Goal: Find specific page/section: Find specific page/section

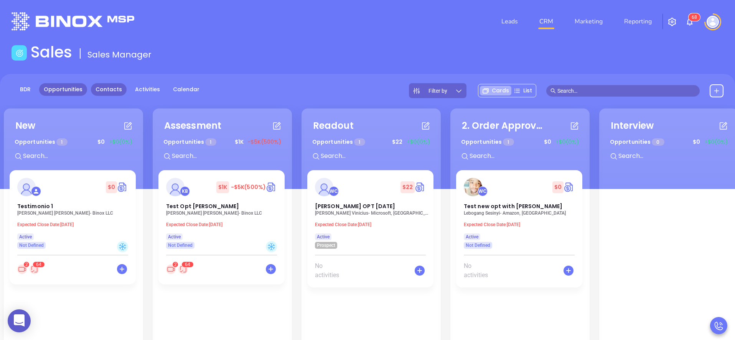
click at [111, 86] on link "Contacts" at bounding box center [109, 89] width 36 height 13
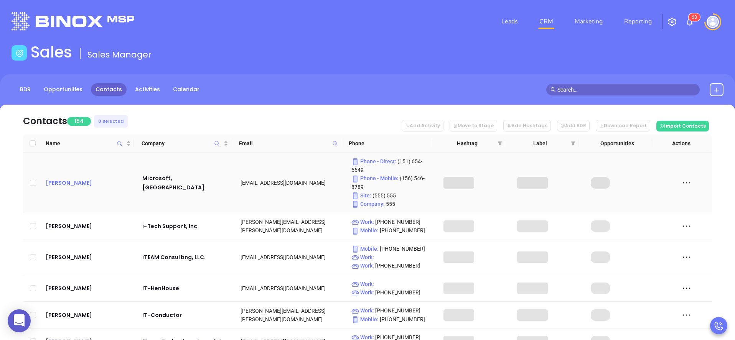
click at [62, 182] on div "[PERSON_NAME]" at bounding box center [89, 182] width 86 height 9
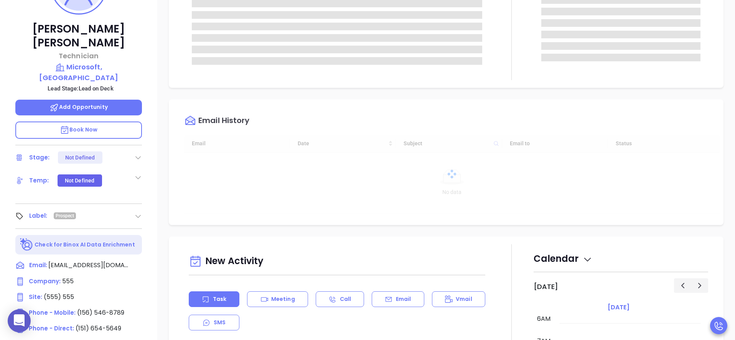
scroll to position [302, 0]
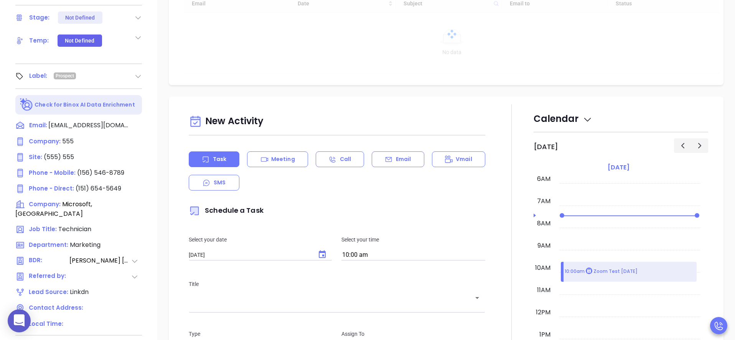
type input "[PERSON_NAME]"
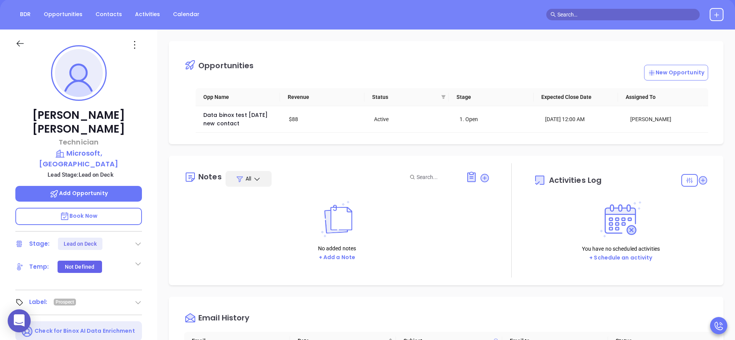
scroll to position [0, 0]
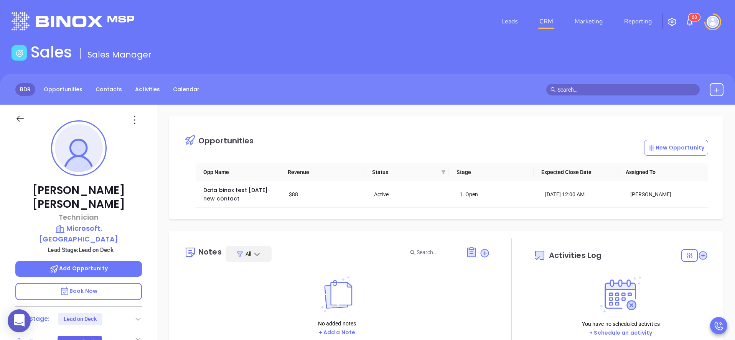
click at [16, 88] on link "BDR" at bounding box center [25, 89] width 20 height 13
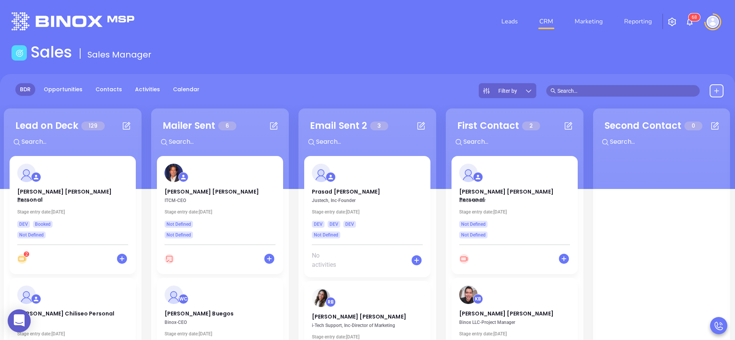
click at [526, 91] on icon at bounding box center [529, 91] width 8 height 8
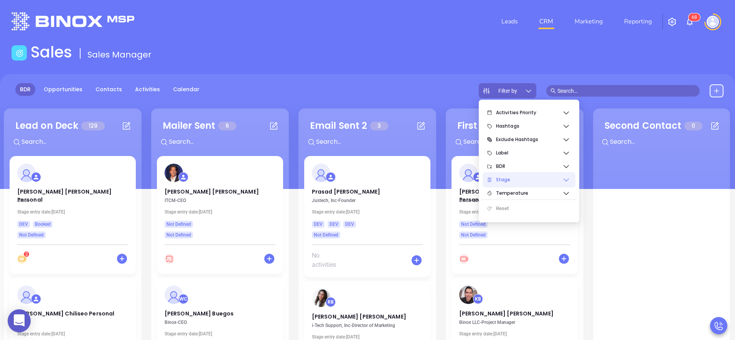
click at [513, 178] on span "Stage" at bounding box center [529, 179] width 66 height 15
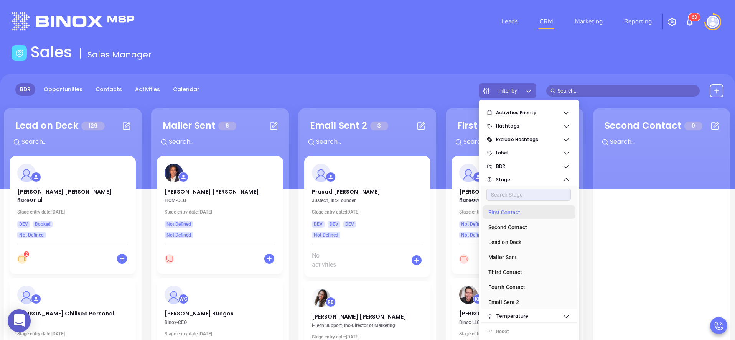
click at [510, 219] on div "First Contact" at bounding box center [526, 212] width 77 height 15
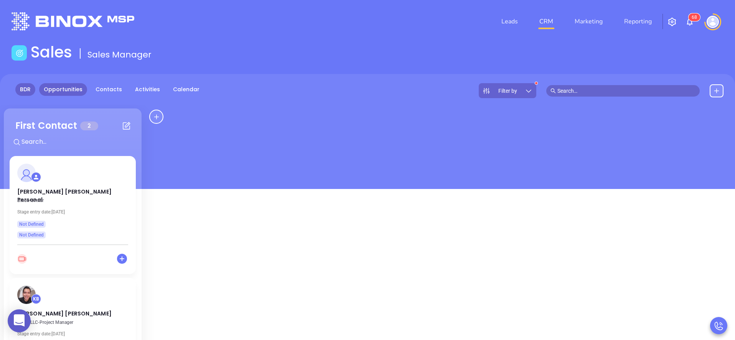
click at [77, 84] on link "Opportunities" at bounding box center [63, 89] width 48 height 13
